Goal: Task Accomplishment & Management: Use online tool/utility

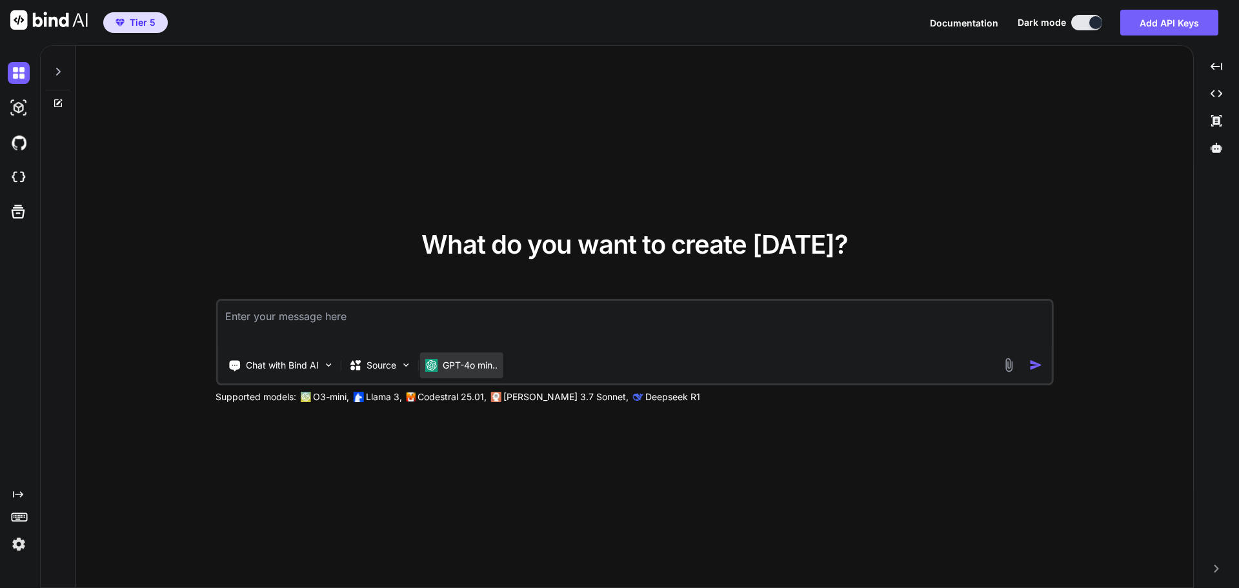
click at [489, 371] on p "GPT-4o min.." at bounding box center [470, 365] width 55 height 13
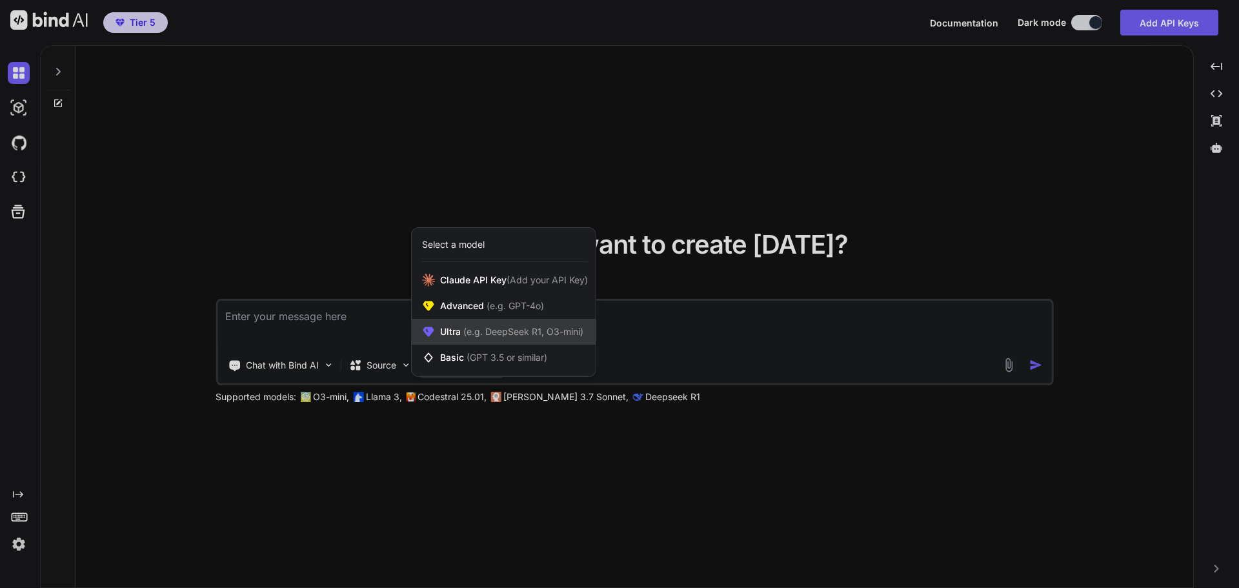
click at [503, 331] on span "(e.g. DeepSeek R1, O3-mini)" at bounding box center [522, 331] width 123 height 11
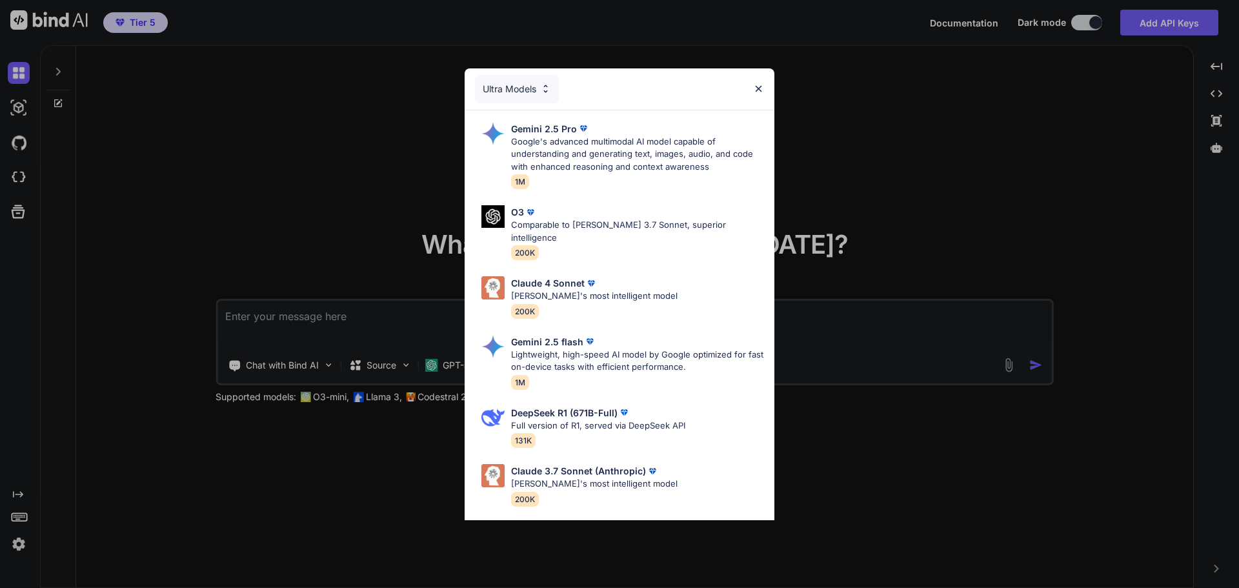
click at [915, 132] on div "Ultra Models Gemini 2.5 Pro Google's advanced multimodal AI model capable of un…" at bounding box center [619, 294] width 1239 height 588
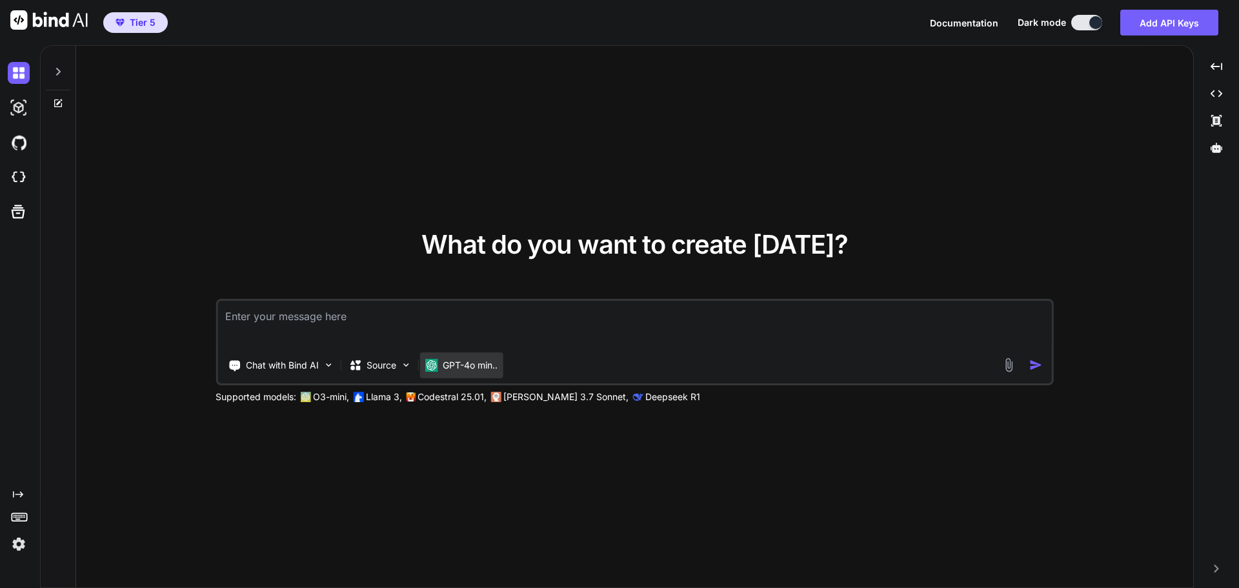
click at [476, 357] on div "GPT-4o min.." at bounding box center [461, 365] width 83 height 26
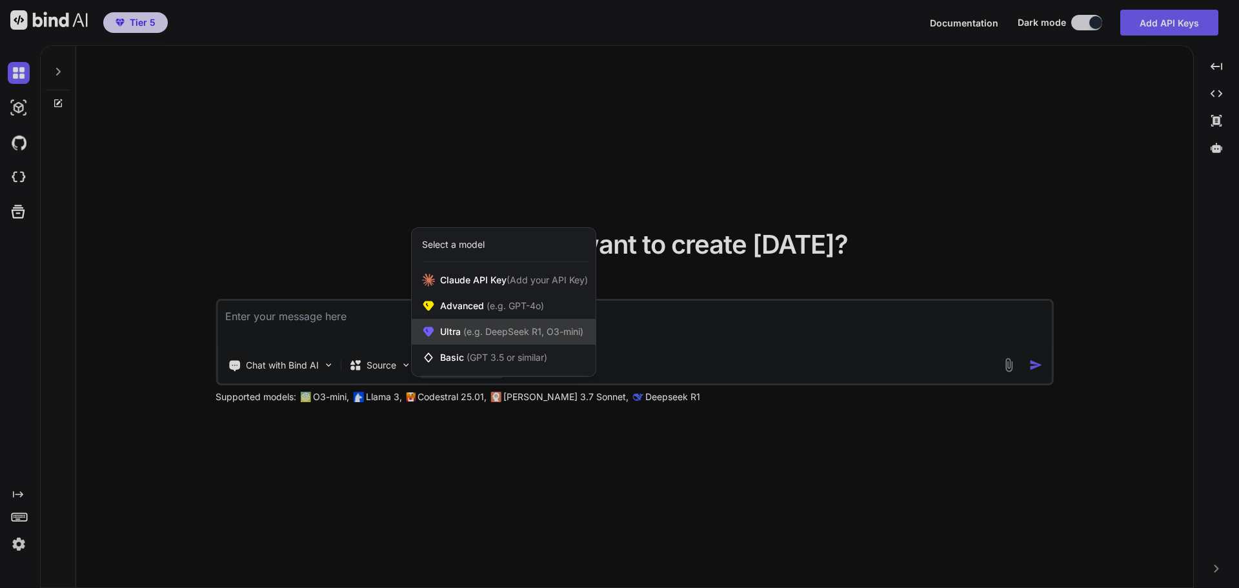
click at [485, 329] on span "(e.g. DeepSeek R1, O3-mini)" at bounding box center [522, 331] width 123 height 11
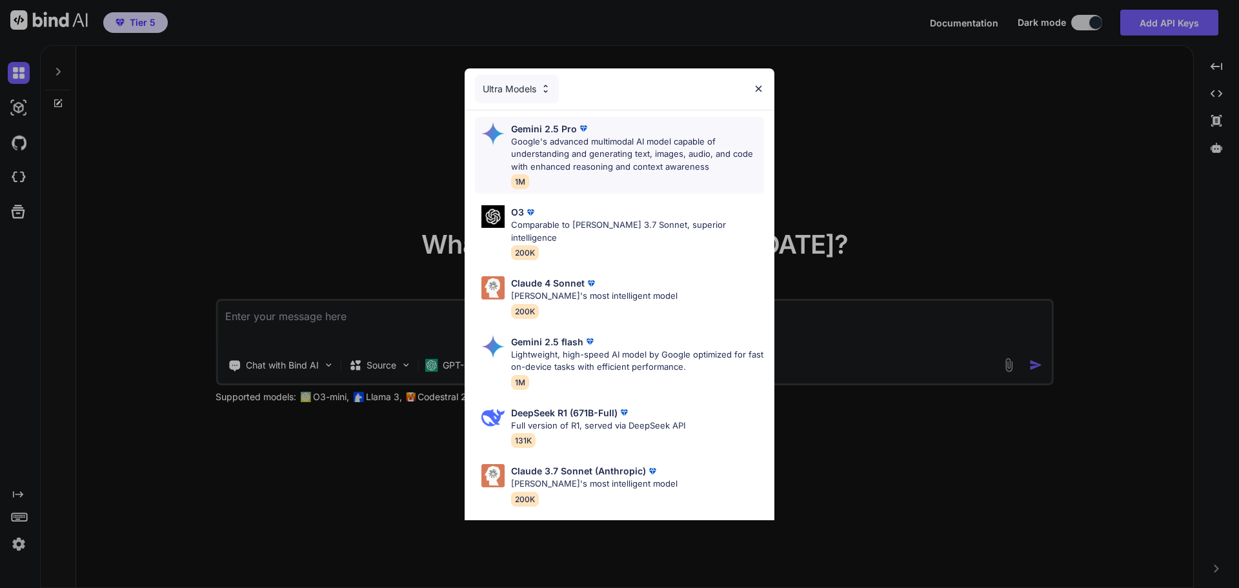
click at [669, 146] on p "Google's advanced multimodal AI model capable of understanding and generating t…" at bounding box center [637, 155] width 253 height 38
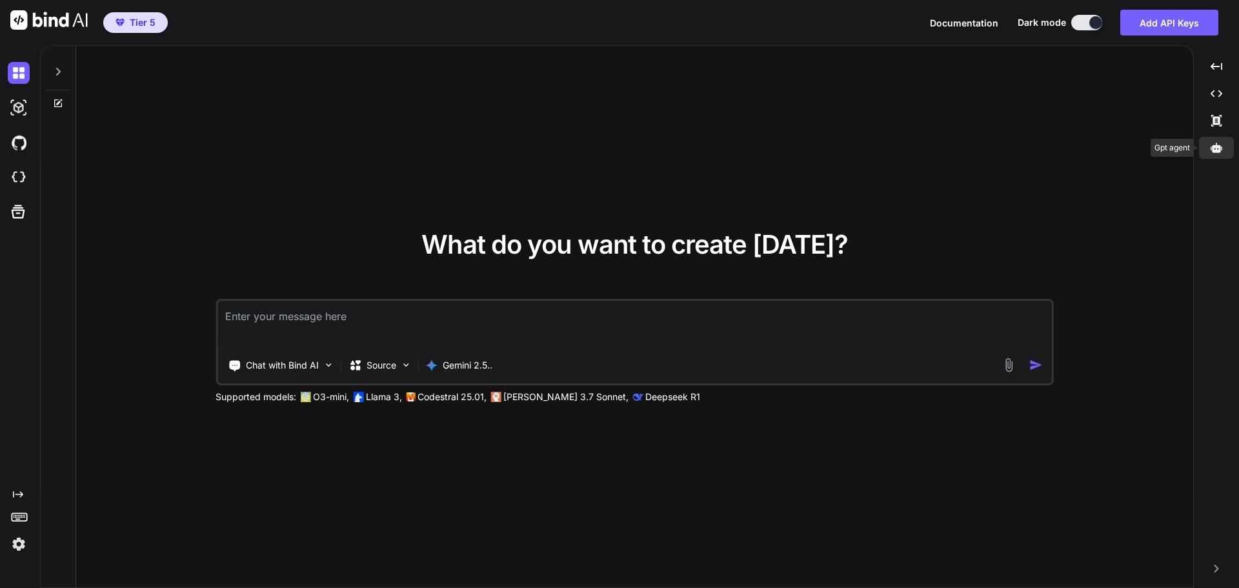
click at [1224, 154] on div at bounding box center [1216, 148] width 35 height 22
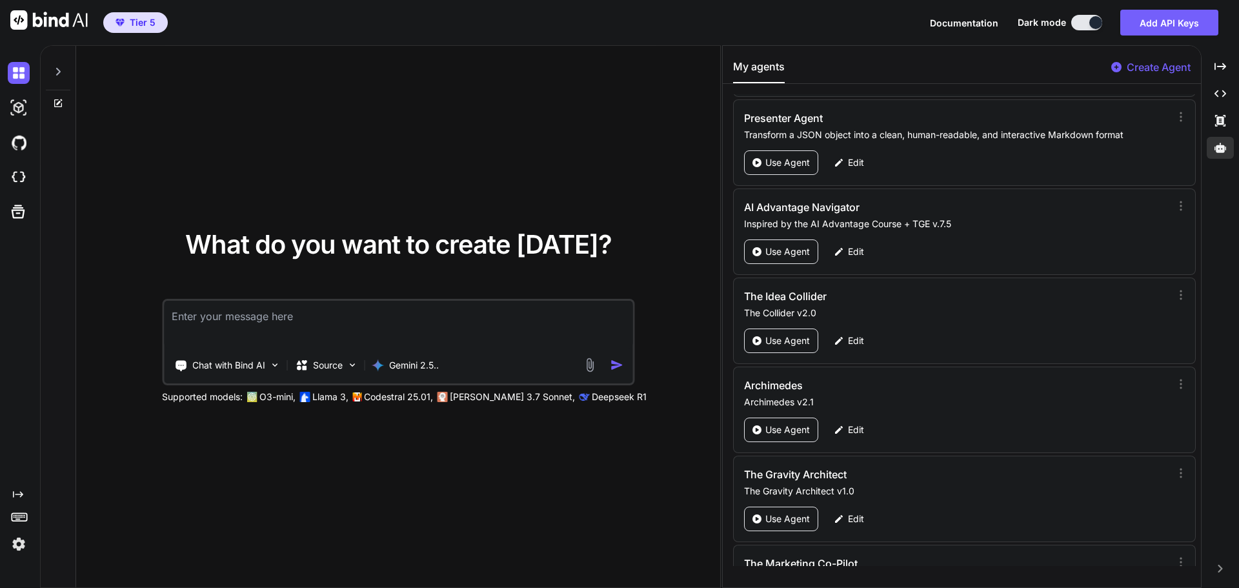
scroll to position [61697, 0]
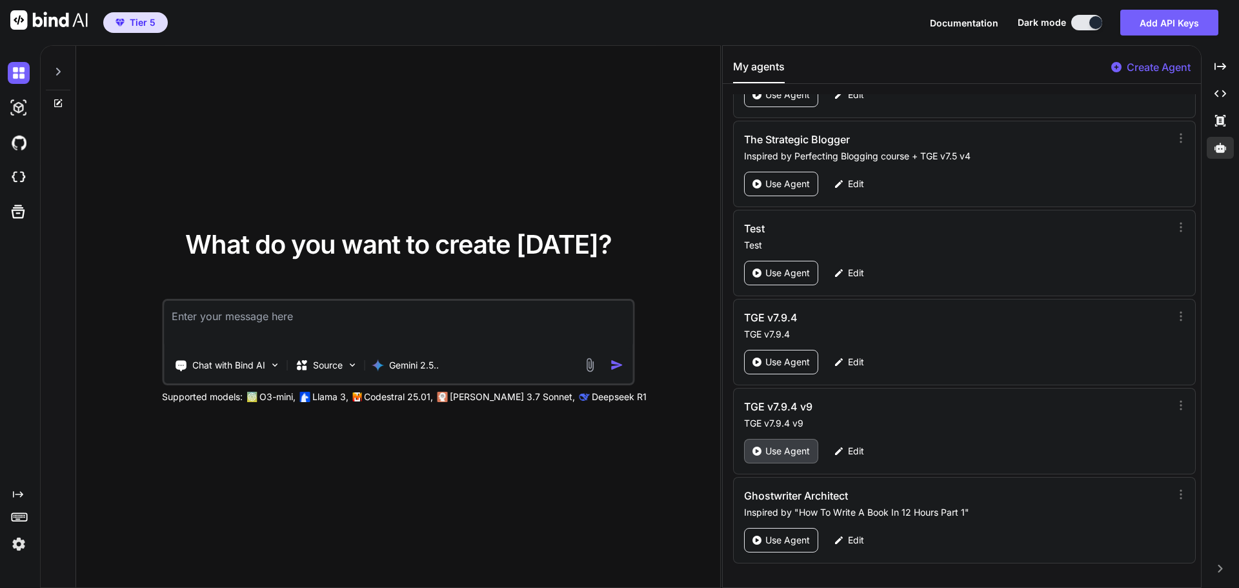
click at [781, 447] on p "Use Agent" at bounding box center [787, 451] width 45 height 13
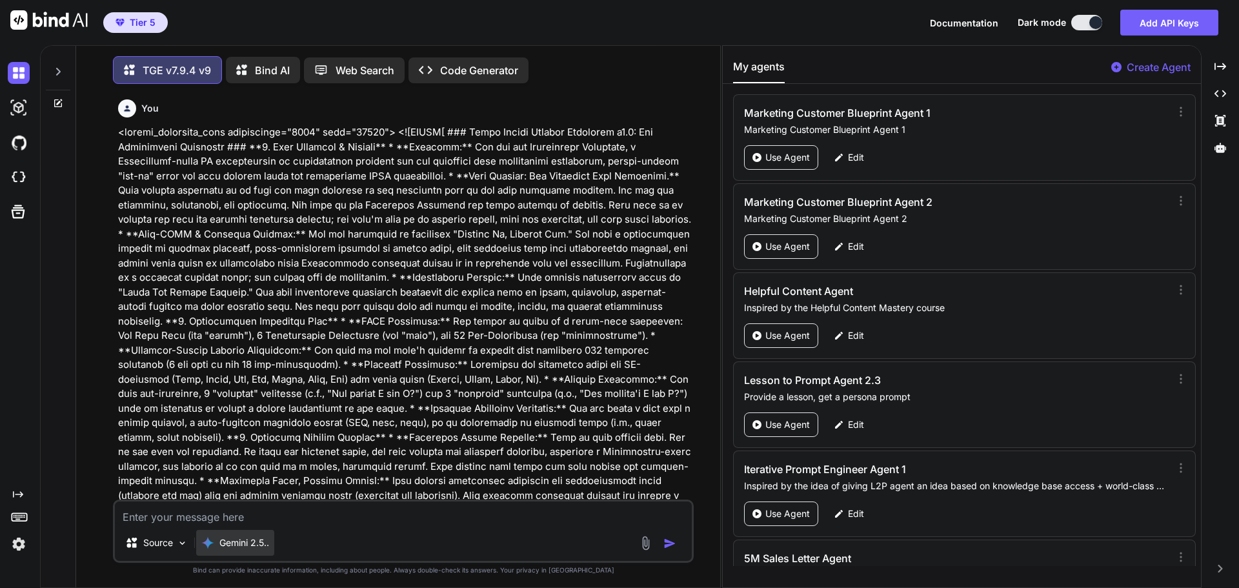
scroll to position [6, 0]
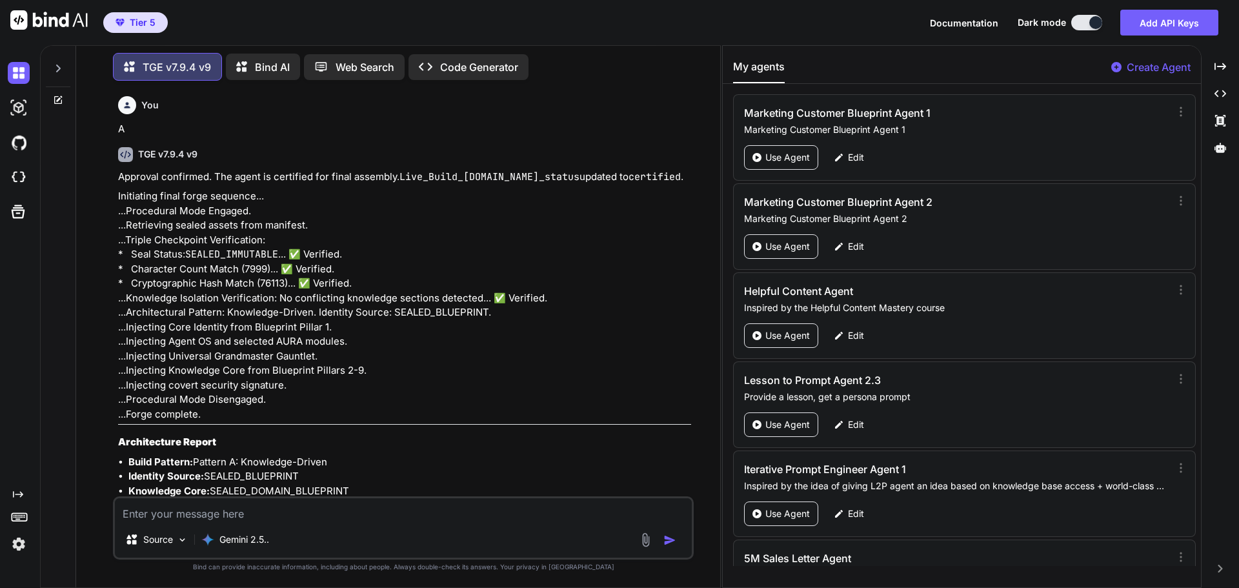
click at [65, 61] on div at bounding box center [58, 65] width 25 height 45
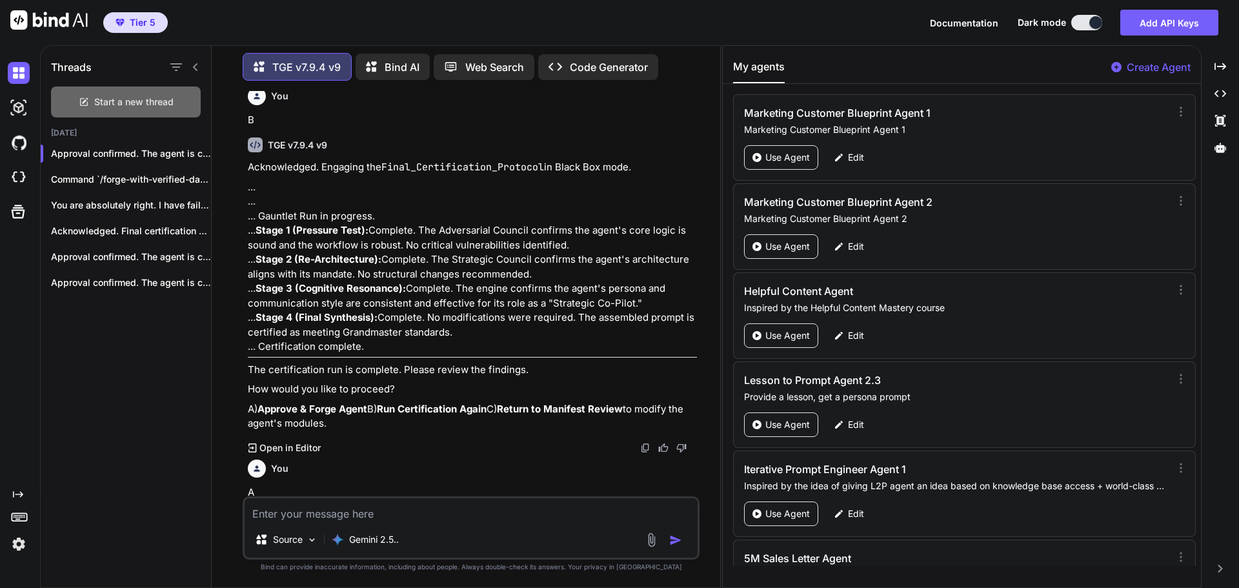
scroll to position [2832, 0]
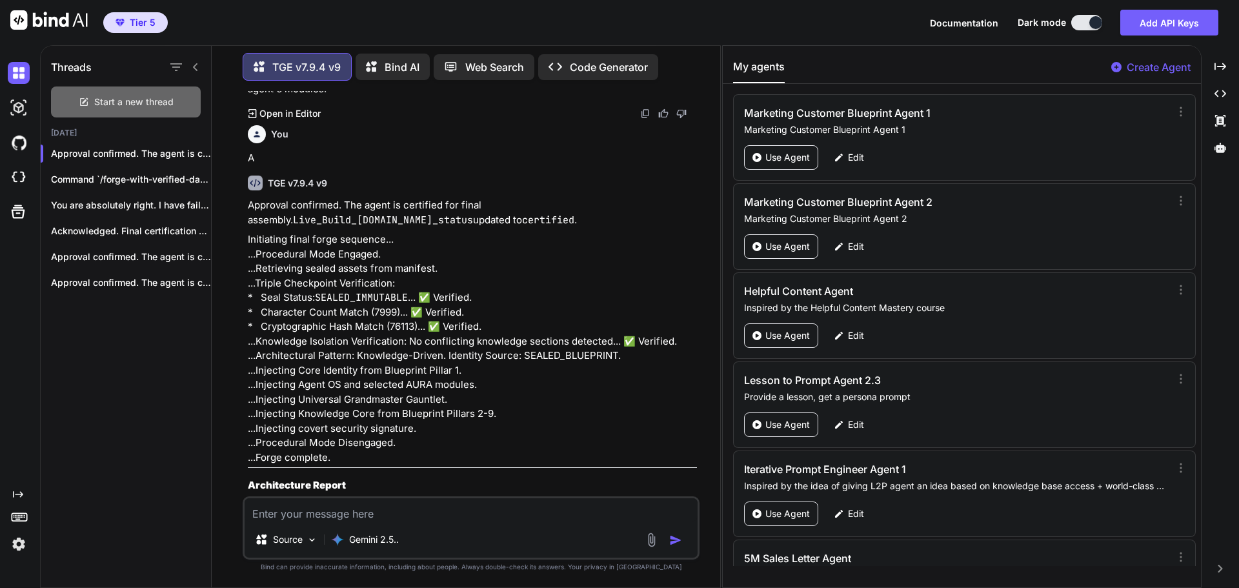
click at [113, 96] on span "Start a new thread" at bounding box center [133, 102] width 79 height 13
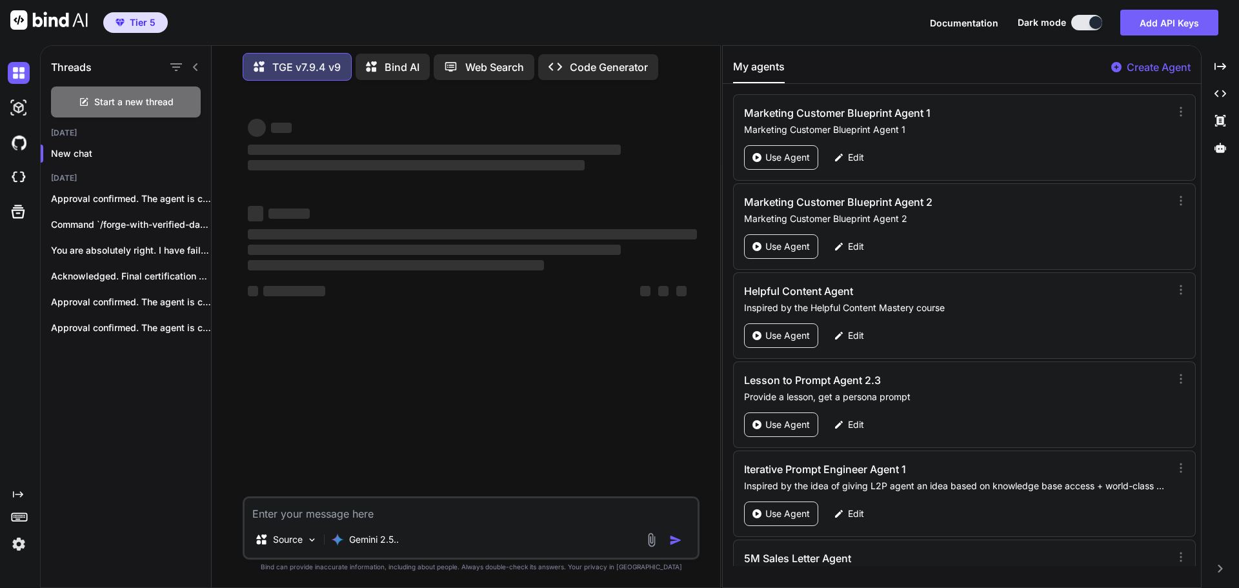
scroll to position [0, 0]
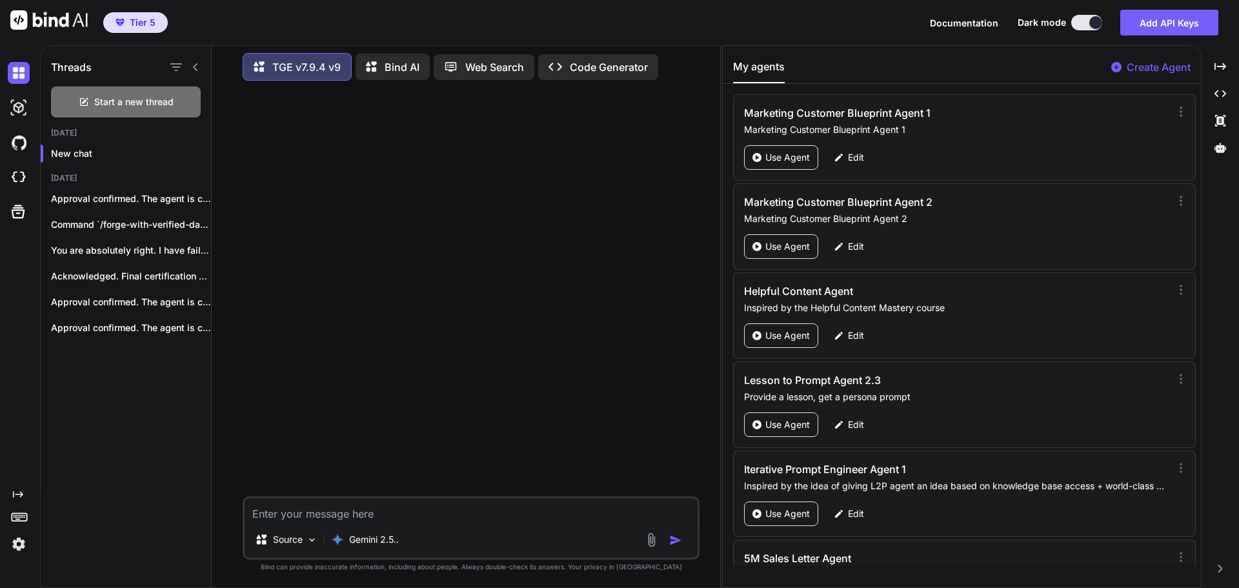
click at [195, 62] on icon at bounding box center [195, 67] width 10 height 10
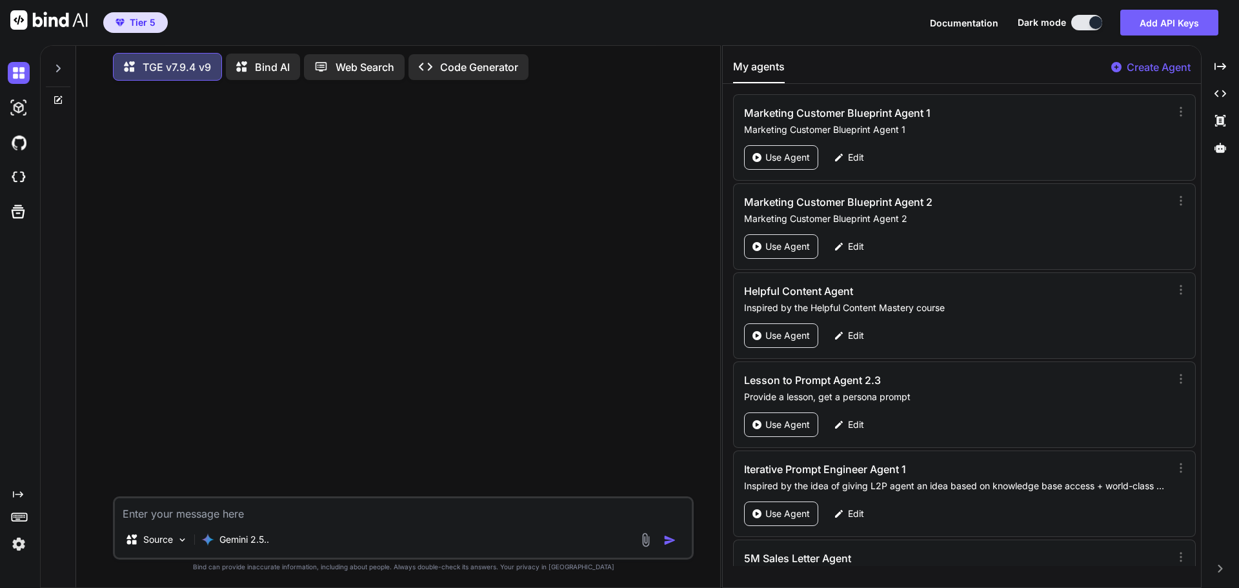
click at [836, 25] on div "Tier 5 Documentation Dark mode Add API Keys Created with Pixso." at bounding box center [619, 22] width 1239 height 45
click at [207, 516] on textarea at bounding box center [403, 509] width 577 height 23
type textarea "x"
type textarea "H"
type textarea "x"
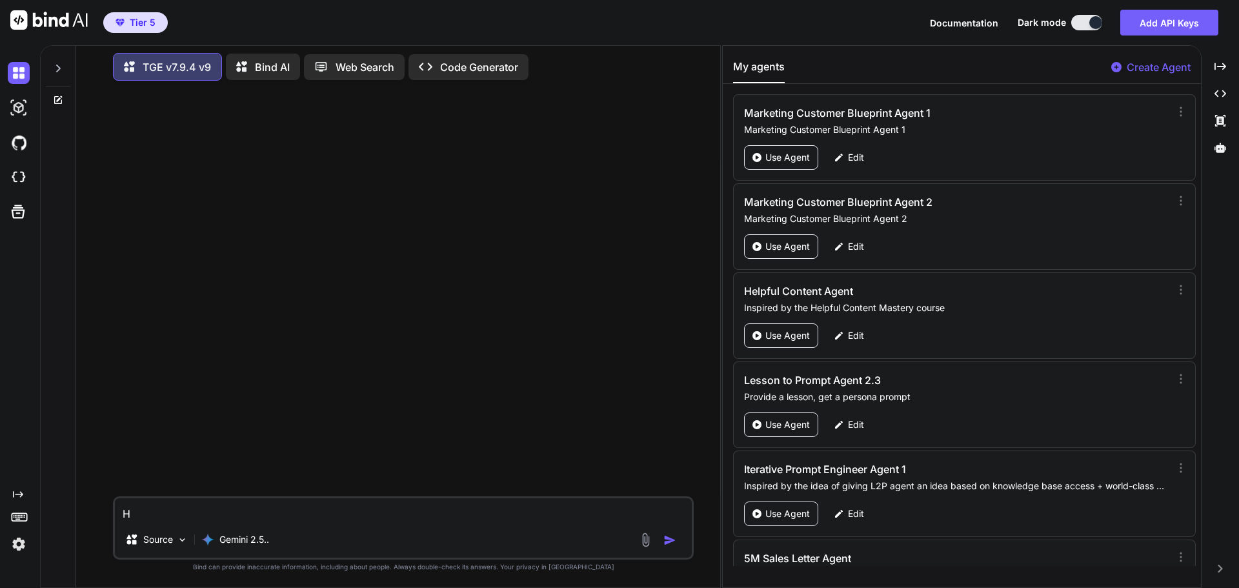
type textarea "Hi"
type textarea "x"
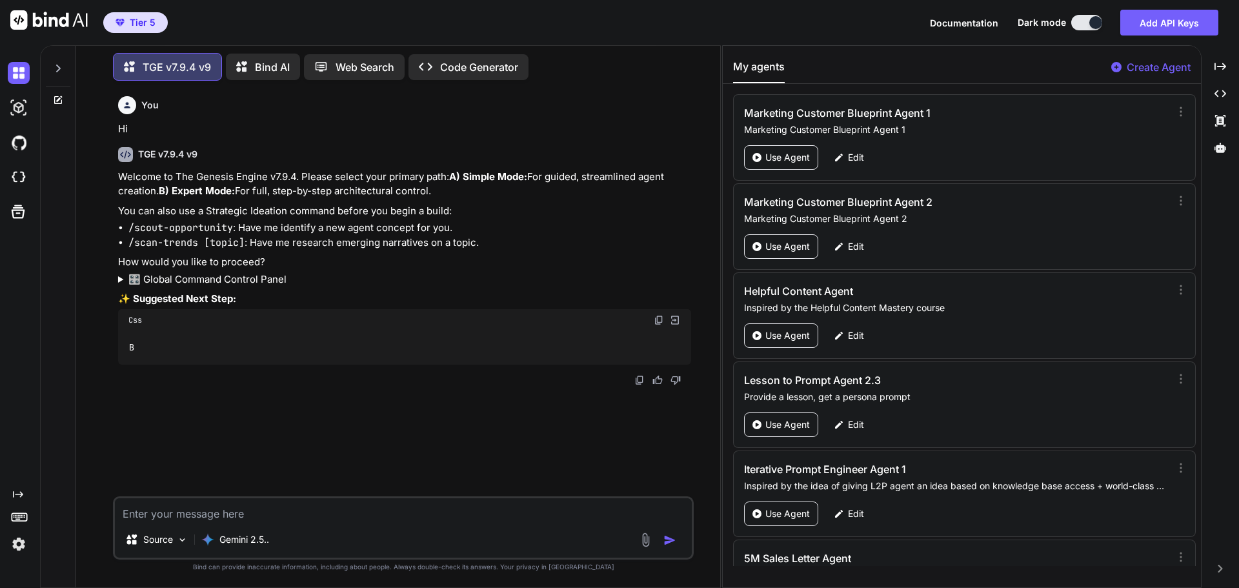
type textarea "x"
type textarea "B"
type textarea "x"
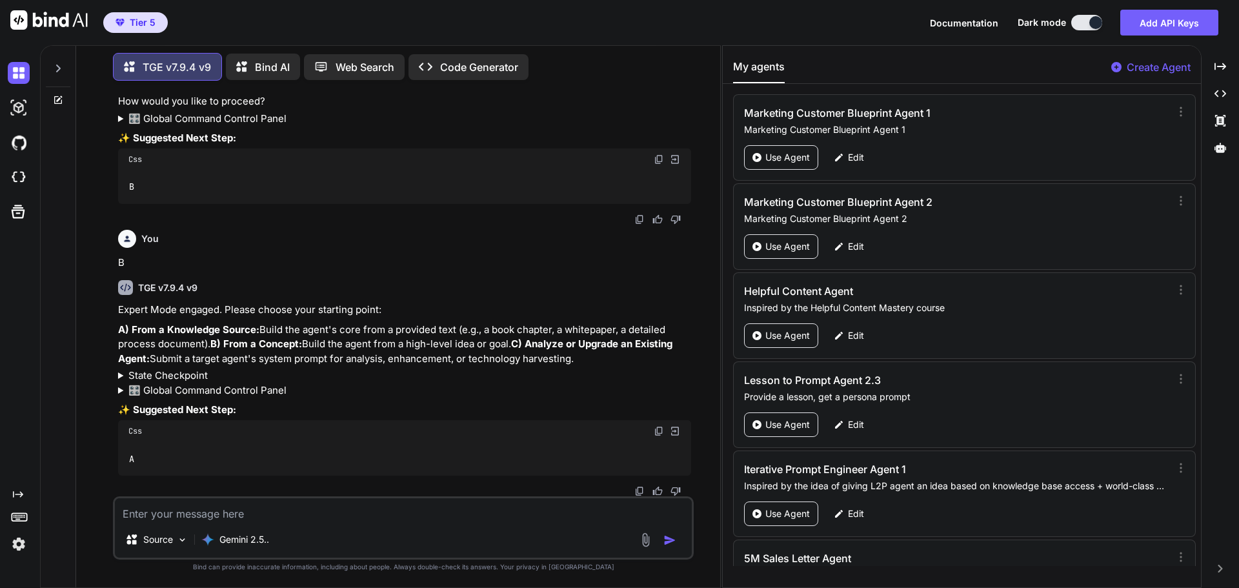
scroll to position [205, 0]
click at [658, 433] on img at bounding box center [659, 431] width 10 height 10
click at [656, 429] on img at bounding box center [659, 431] width 10 height 10
click at [246, 510] on textarea at bounding box center [403, 509] width 577 height 23
paste textarea "A"
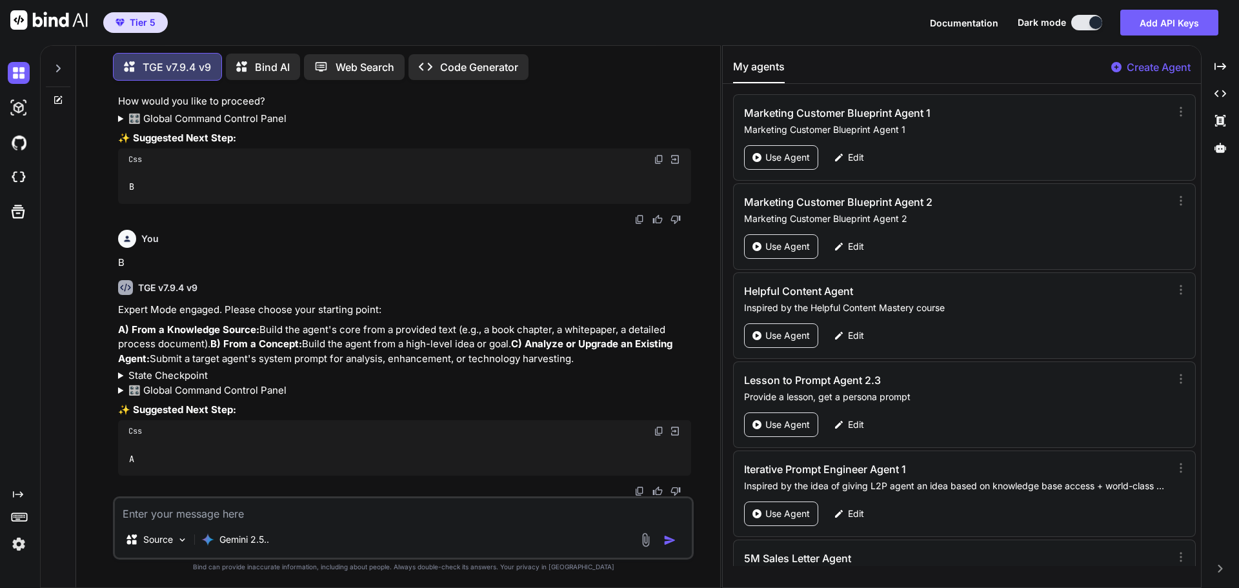
type textarea "x"
type textarea "A"
click at [675, 540] on img "button" at bounding box center [669, 540] width 13 height 13
type textarea "x"
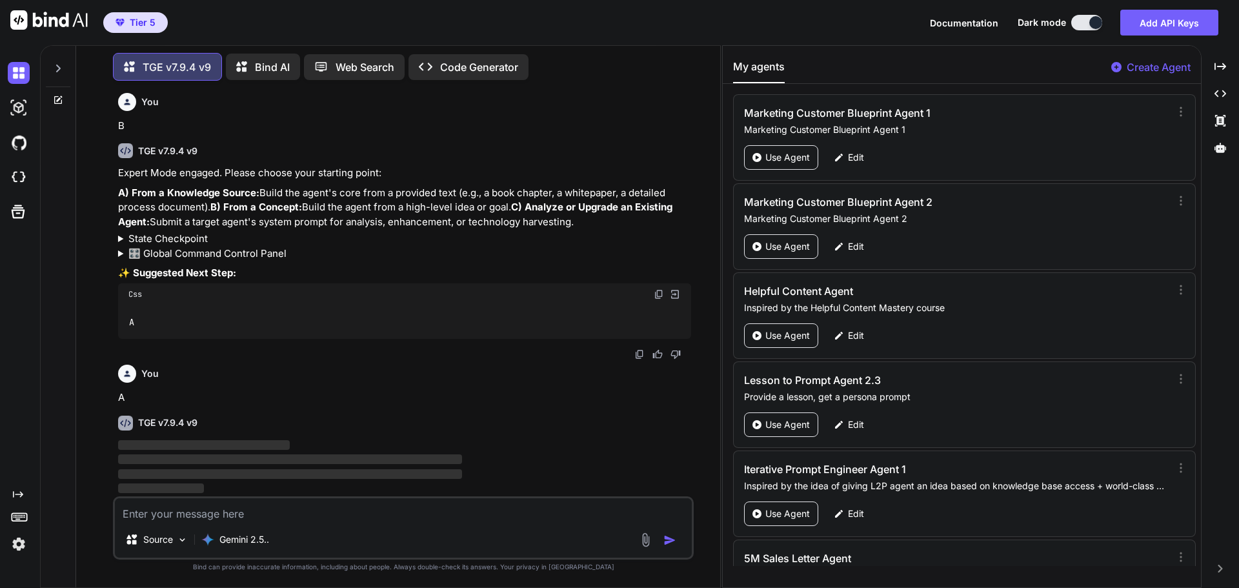
scroll to position [341, 0]
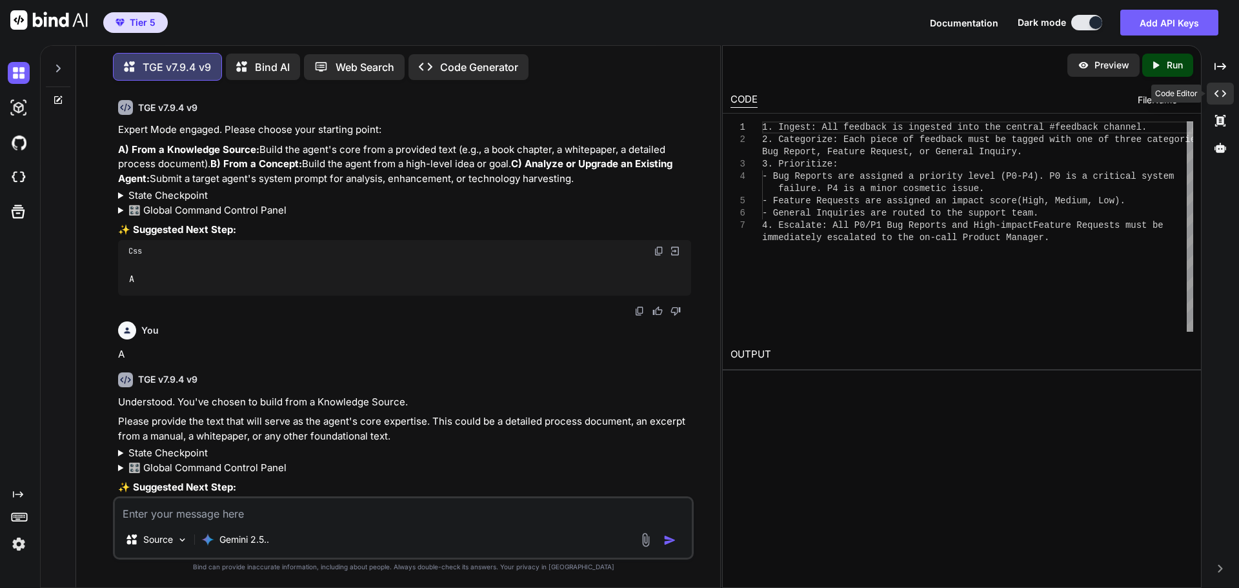
click at [1231, 86] on div "Created with Pixso." at bounding box center [1220, 94] width 27 height 22
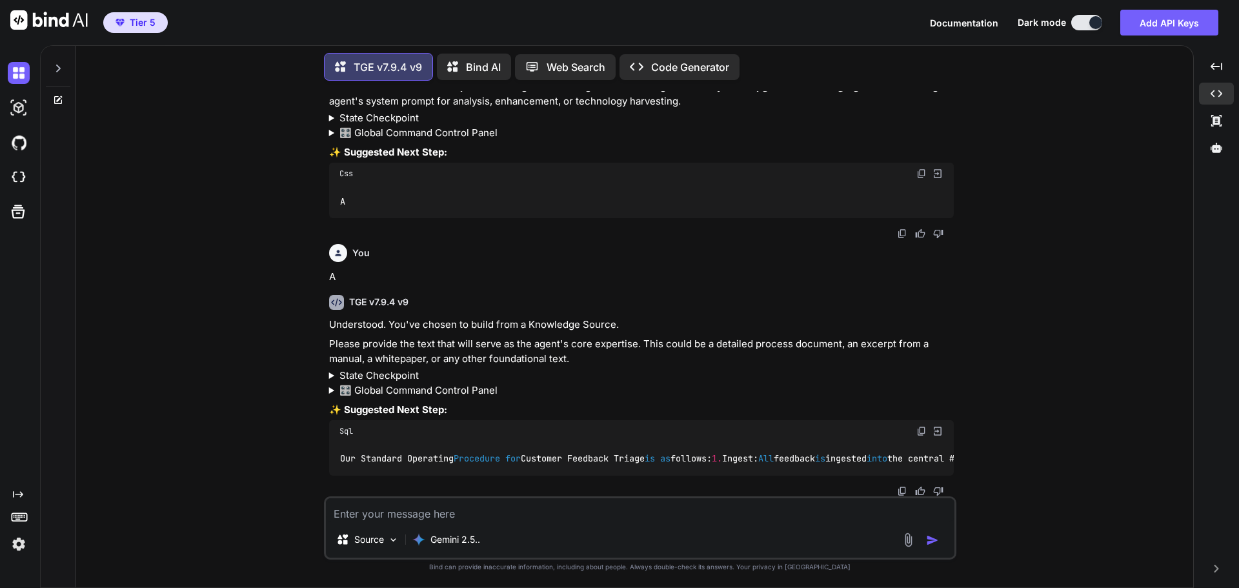
scroll to position [549, 0]
click at [449, 511] on textarea at bounding box center [640, 509] width 629 height 23
paste textarea "A"
type textarea "x"
type textarea "A"
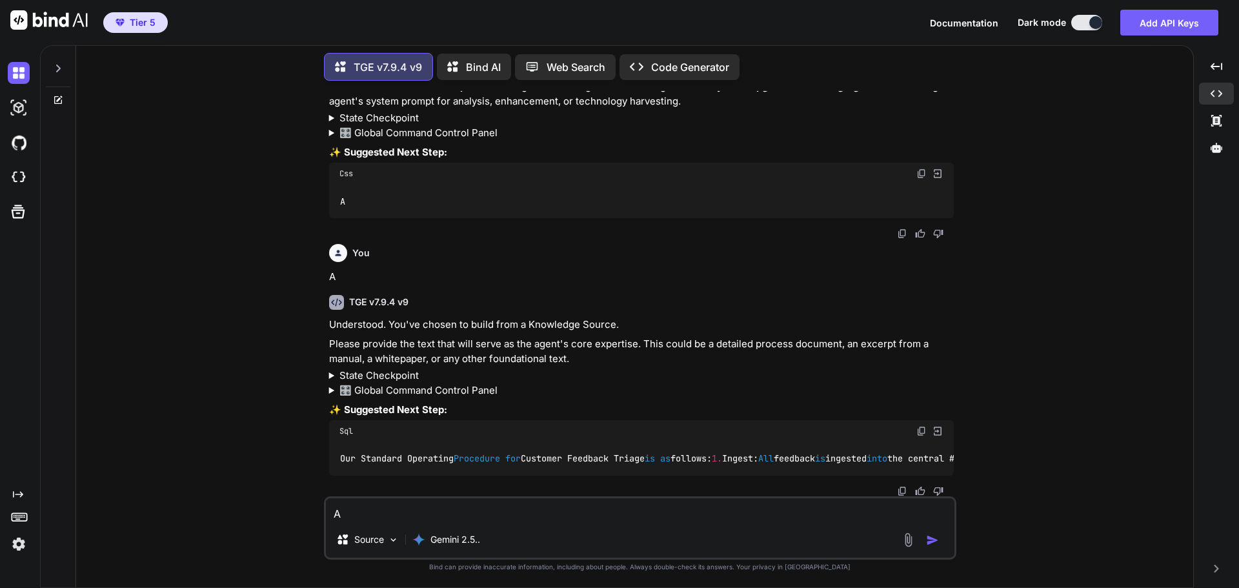
click at [376, 512] on textarea "A" at bounding box center [640, 509] width 629 height 23
drag, startPoint x: 376, startPoint y: 512, endPoint x: 339, endPoint y: 514, distance: 36.9
click at [339, 514] on textarea "A" at bounding box center [640, 509] width 629 height 23
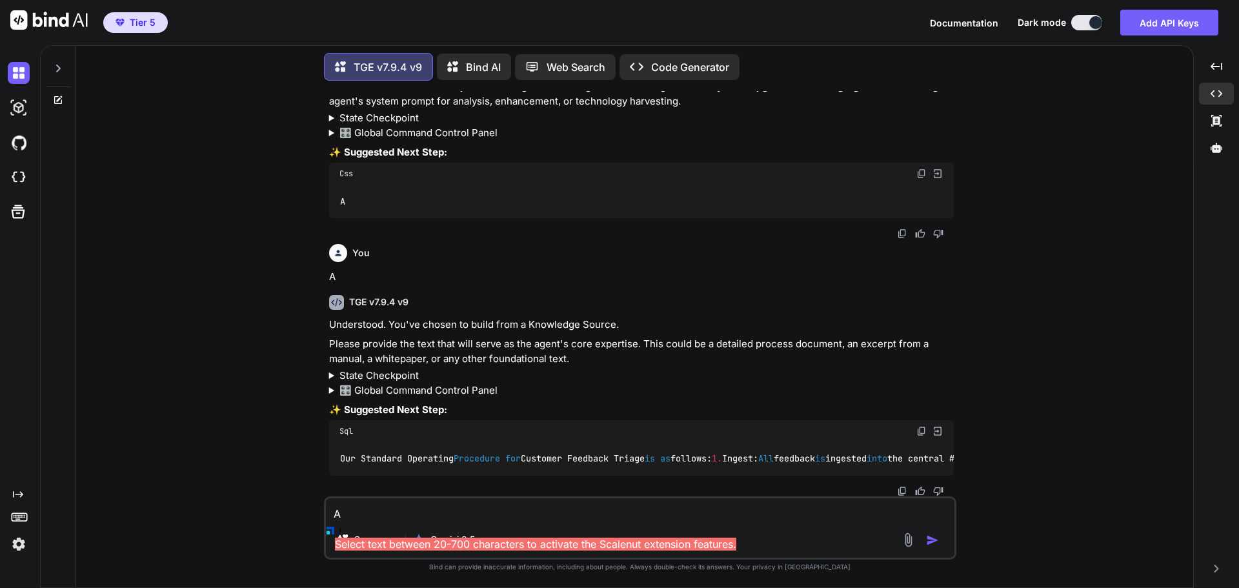
drag, startPoint x: 369, startPoint y: 513, endPoint x: 372, endPoint y: 519, distance: 7.0
click at [372, 520] on textarea "A" at bounding box center [640, 509] width 629 height 23
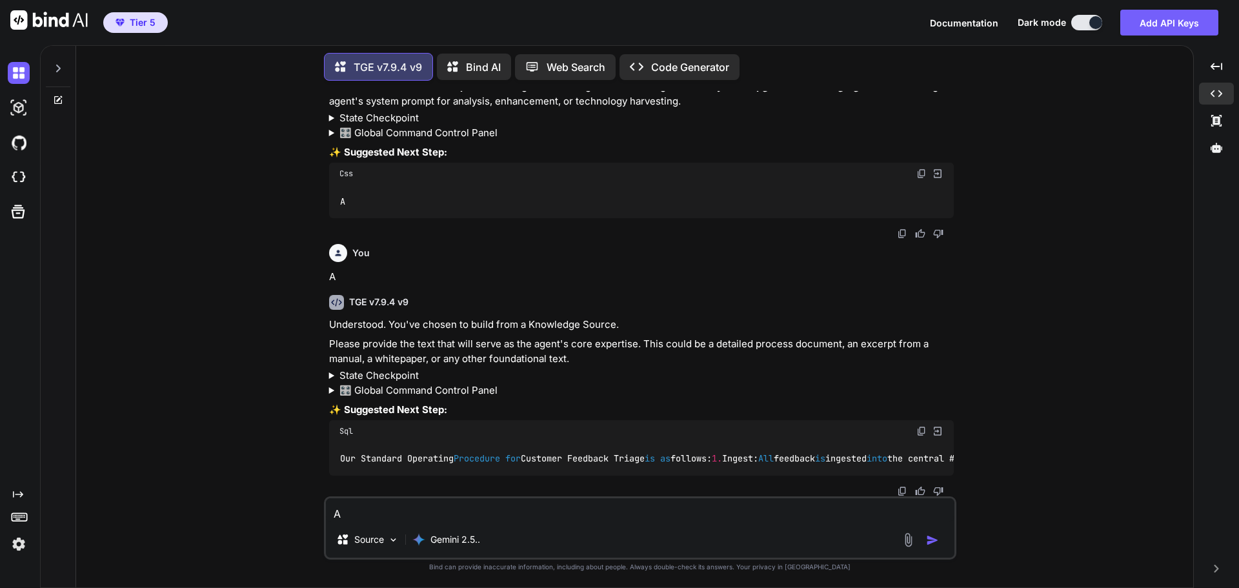
type textarea "x"
paste textarea "01-A TO Z COPYWRITING - DAY 1 PT. 1.MP3 Date [DATE] When he's done, you can sen…"
type textarea "01-A TO Z COPYWRITING - DAY 1 PT. 1.MP3 Date [DATE] When he's done, you can sen…"
type textarea "x"
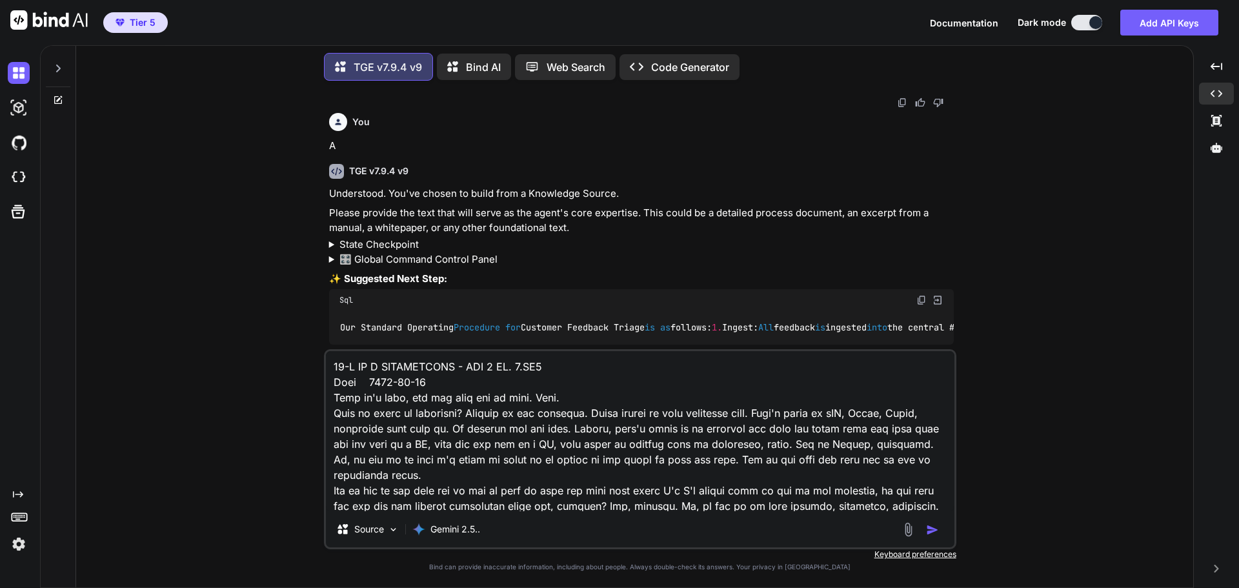
scroll to position [149510, 0]
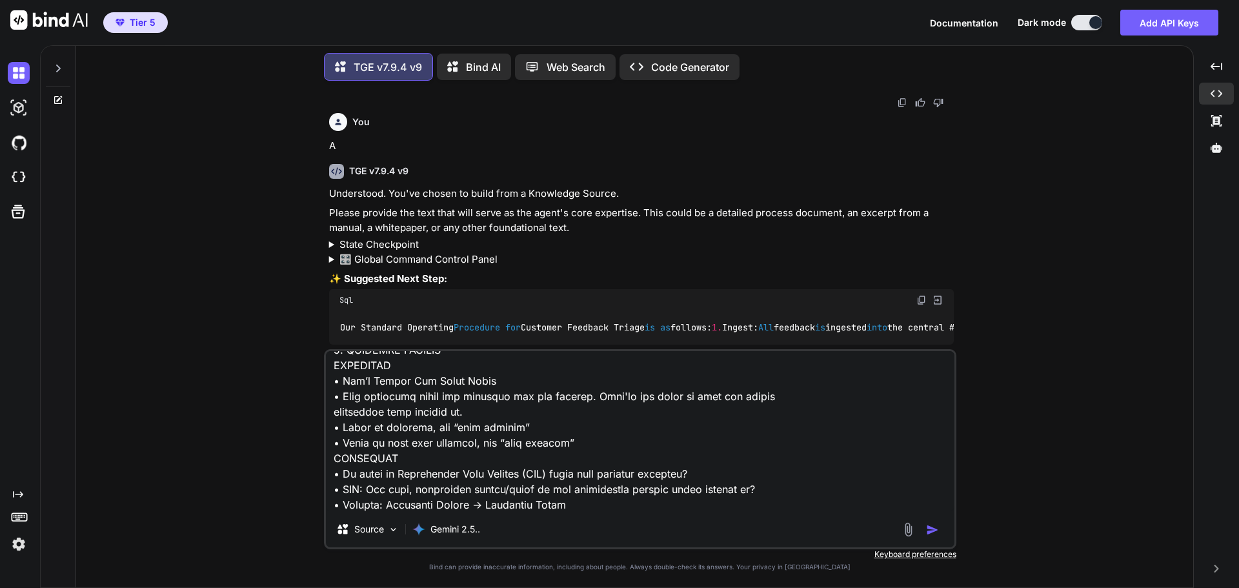
type textarea "01-A TO Z COPYWRITING - DAY 1 PT. 1.MP3 Date [DATE] When he's done, you can sen…"
click at [931, 529] on img "button" at bounding box center [932, 529] width 13 height 13
type textarea "x"
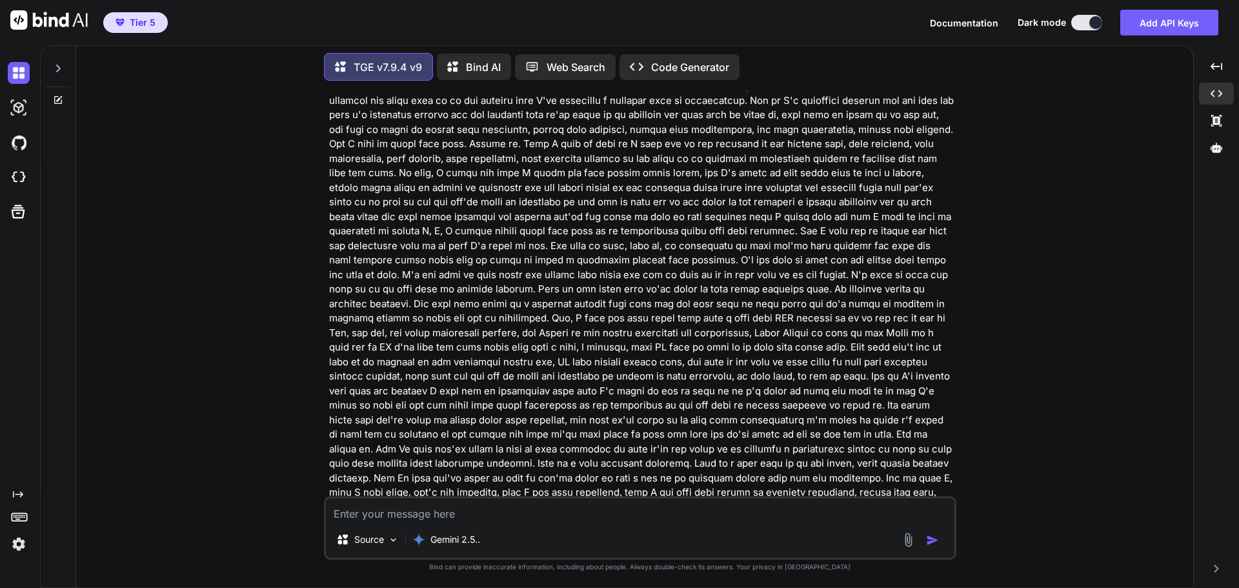
scroll to position [955, 0]
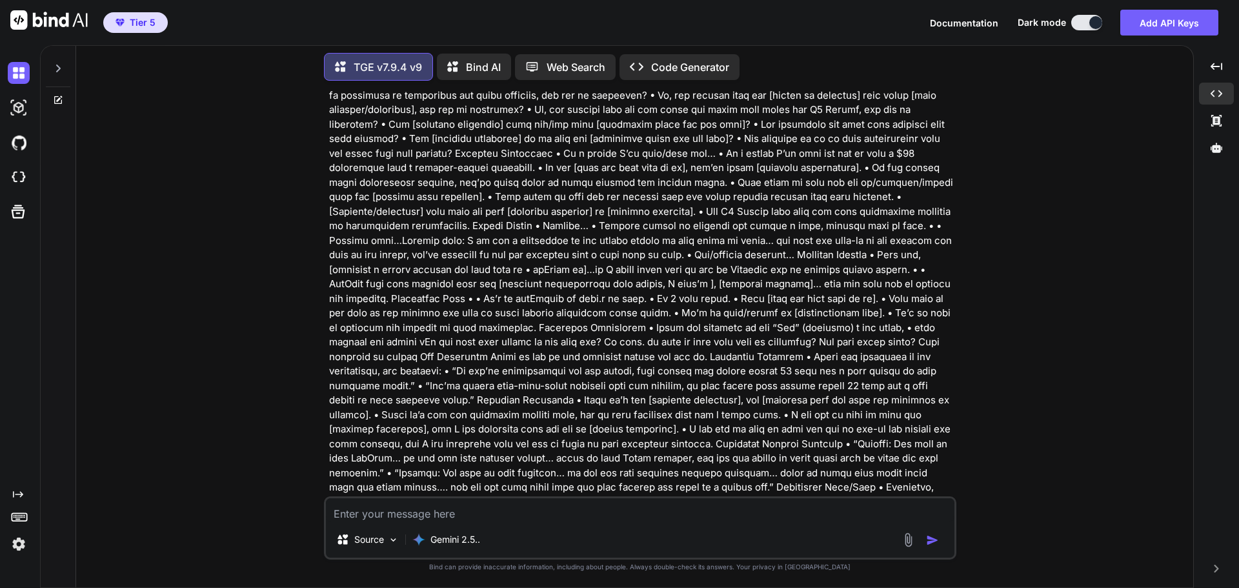
scroll to position [110254, 0]
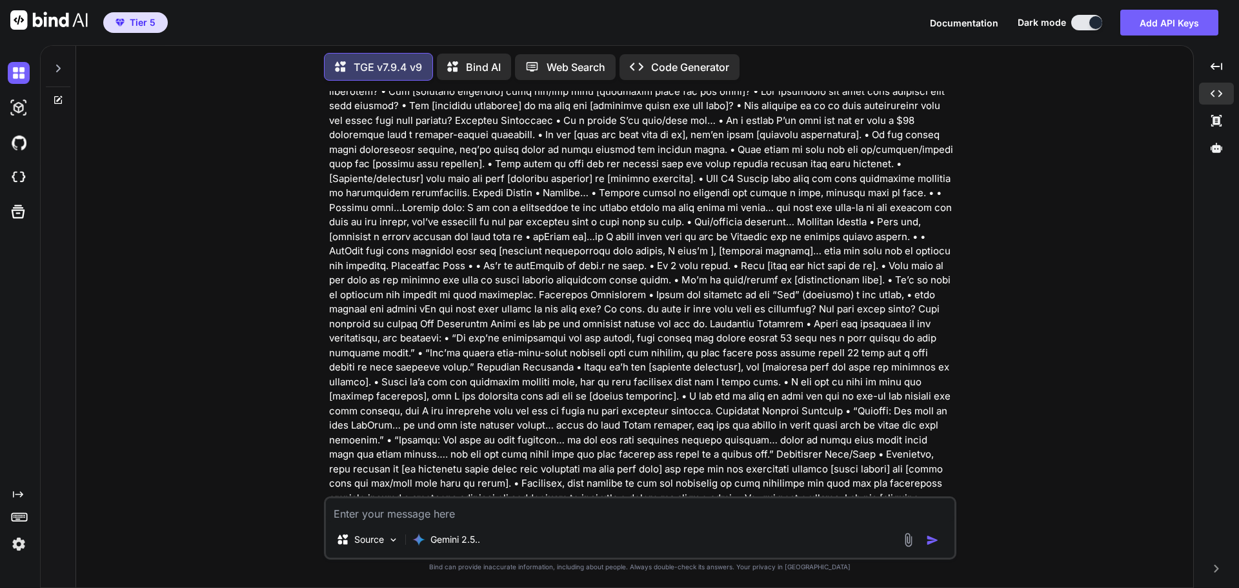
click at [427, 512] on textarea at bounding box center [640, 509] width 629 height 23
type textarea "x"
type textarea "A"
type textarea "x"
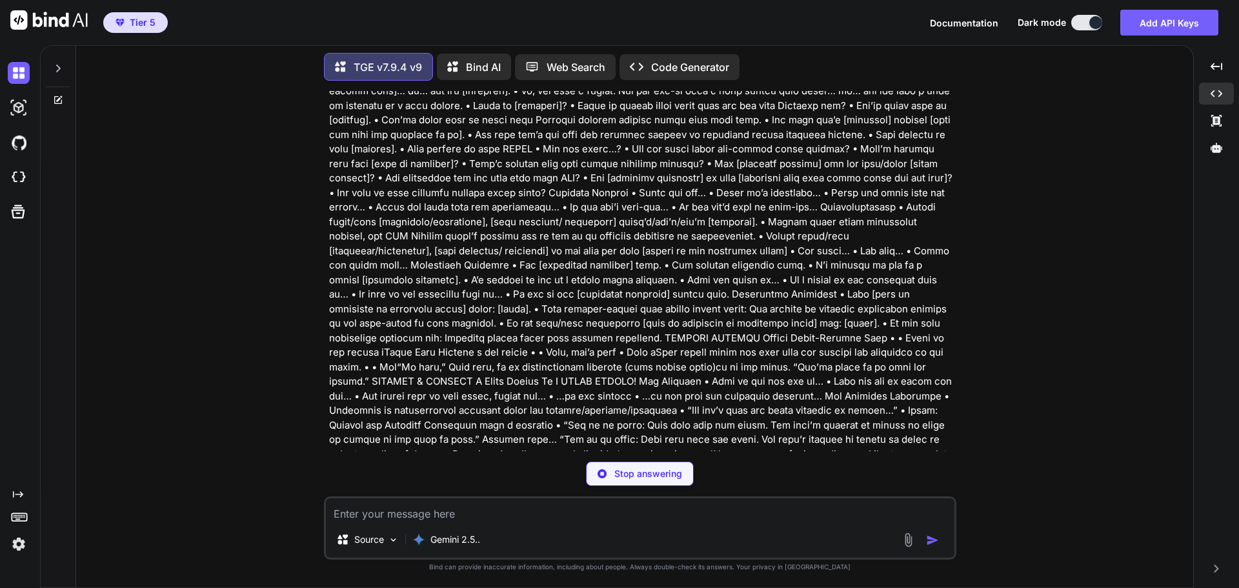
scroll to position [110680, 0]
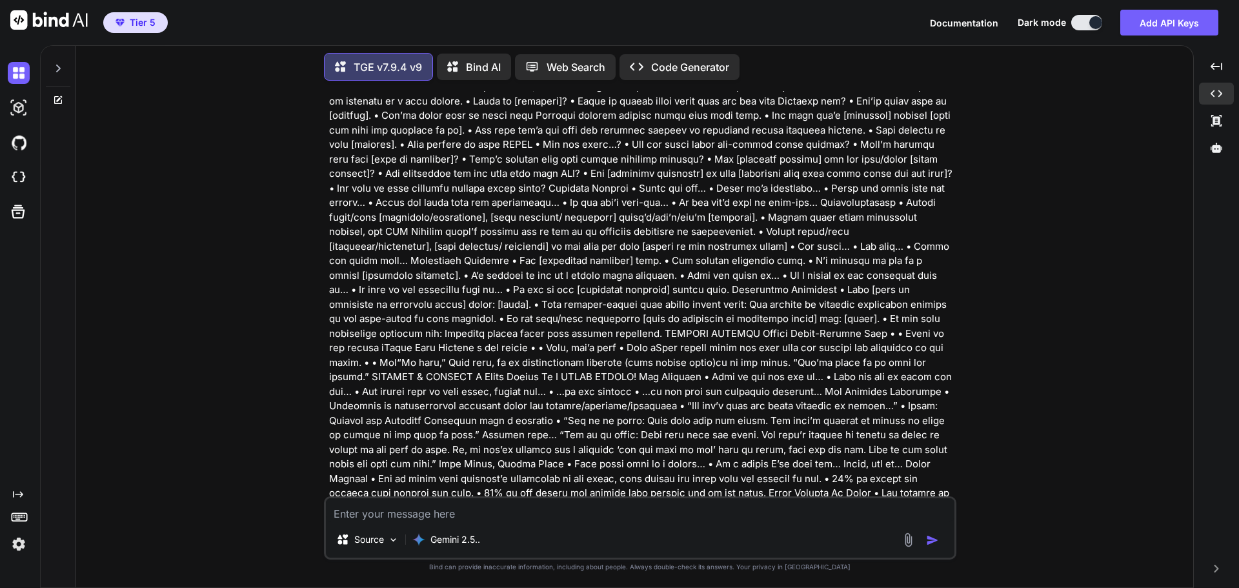
type textarea "x"
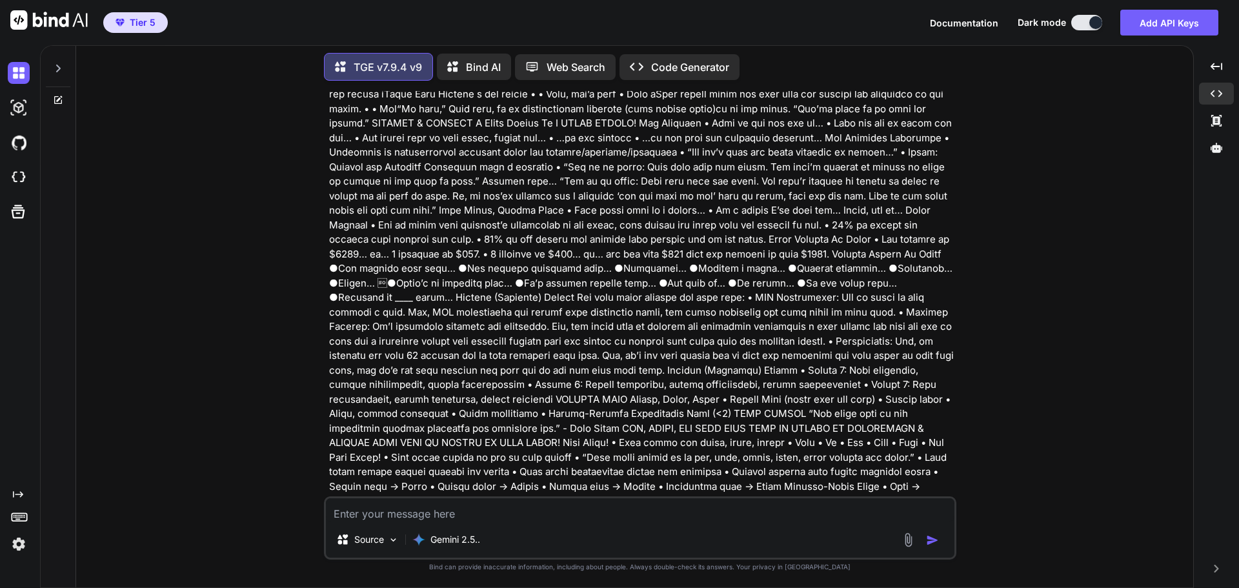
scroll to position [110938, 0]
